Goal: Find specific page/section: Find specific page/section

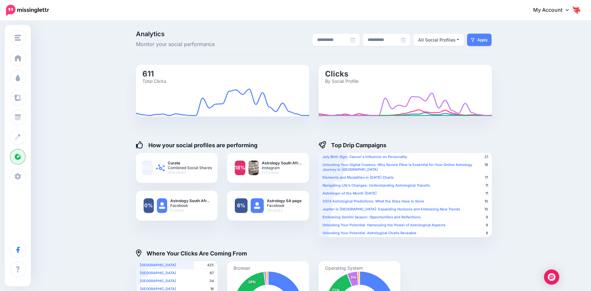
scroll to position [80, 0]
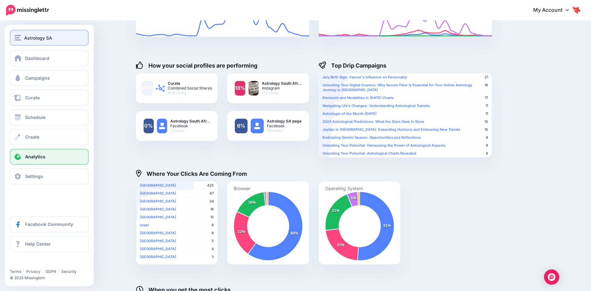
click at [21, 36] on div "Astrology SA" at bounding box center [49, 37] width 69 height 7
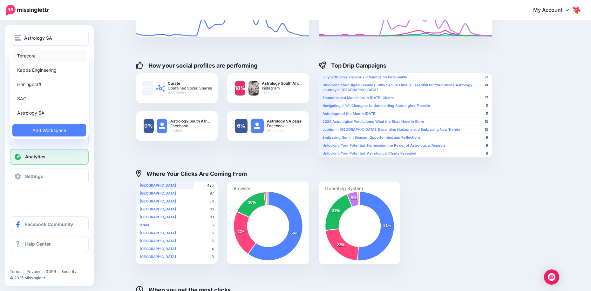
click at [44, 58] on link "Teracore" at bounding box center [49, 56] width 74 height 12
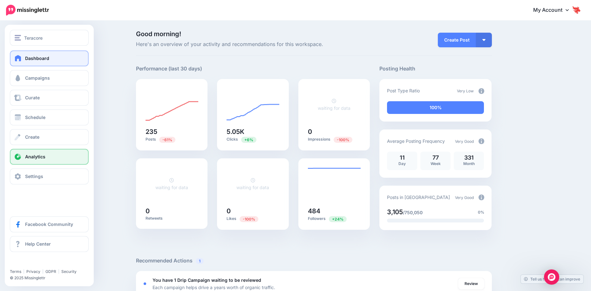
click at [18, 156] on span at bounding box center [18, 157] width 8 height 6
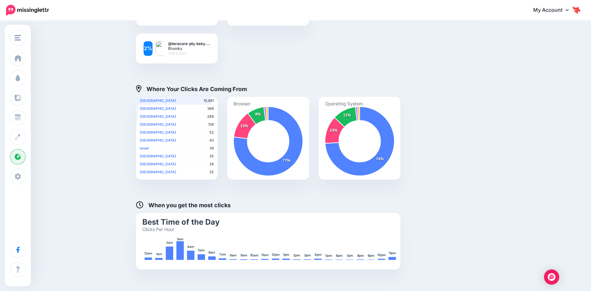
scroll to position [222, 0]
